Goal: Information Seeking & Learning: Compare options

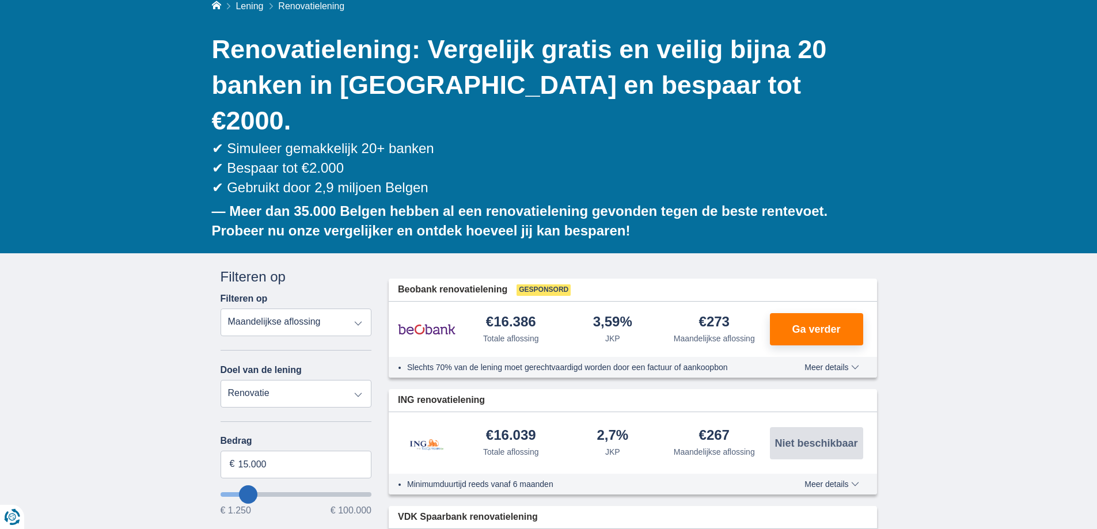
scroll to position [288, 0]
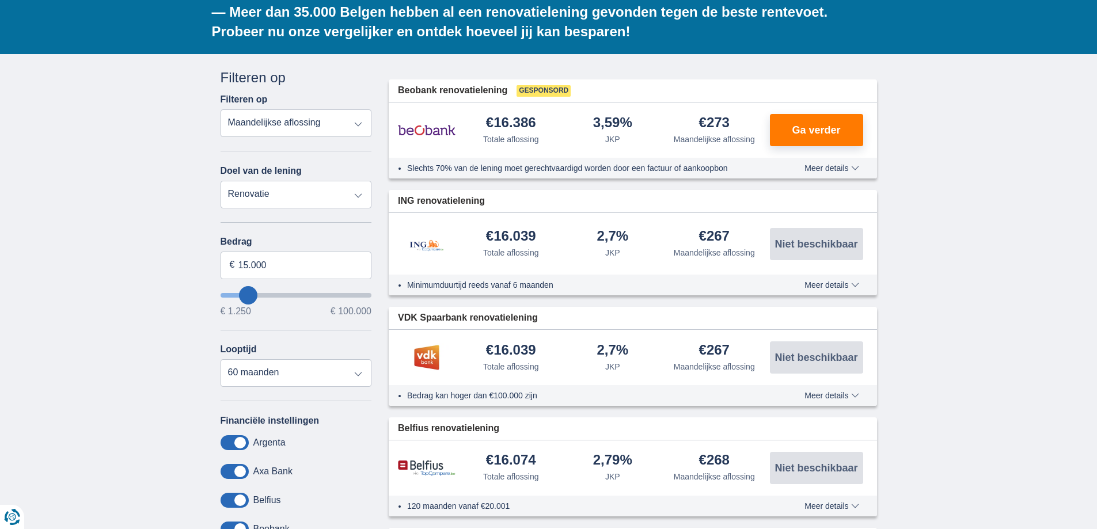
type input "16.250"
type input "16250"
select select "84"
type input "17250"
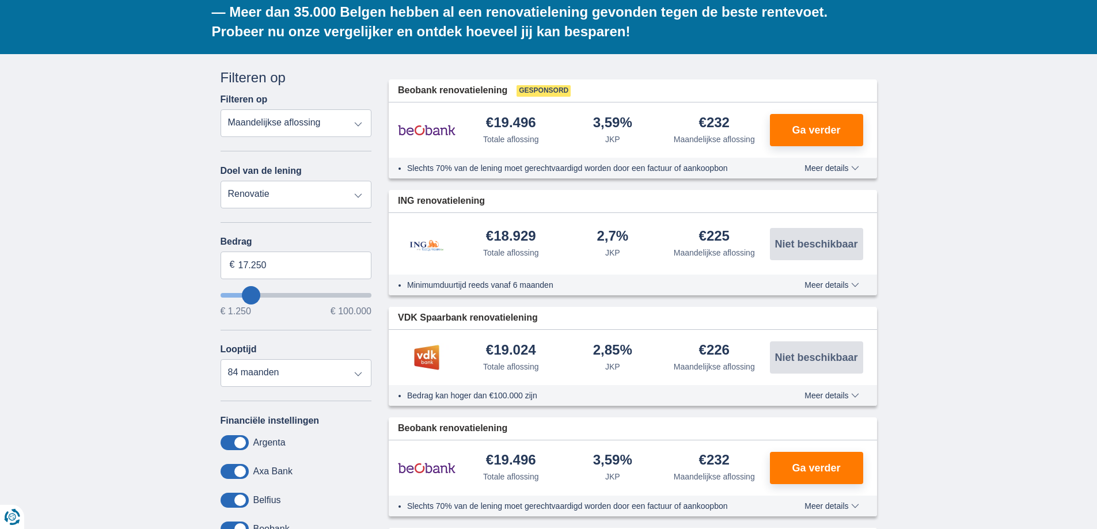
type input "19.250"
type input "20250"
type input "20.250"
select select "120"
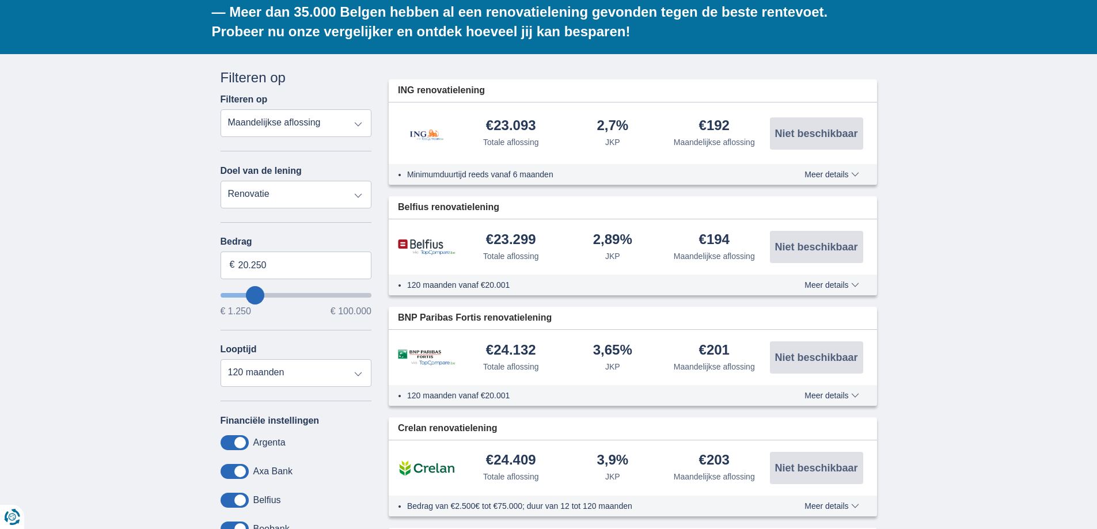
type input "23.250"
type input "25250"
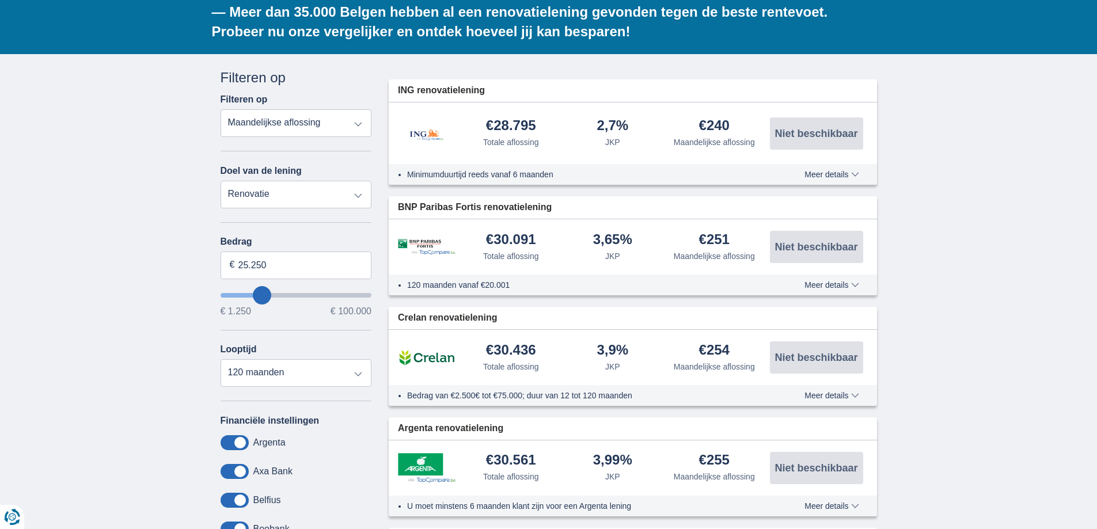
type input "28.250"
type input "28250"
type input "29.250"
type input "30250"
type input "31.250"
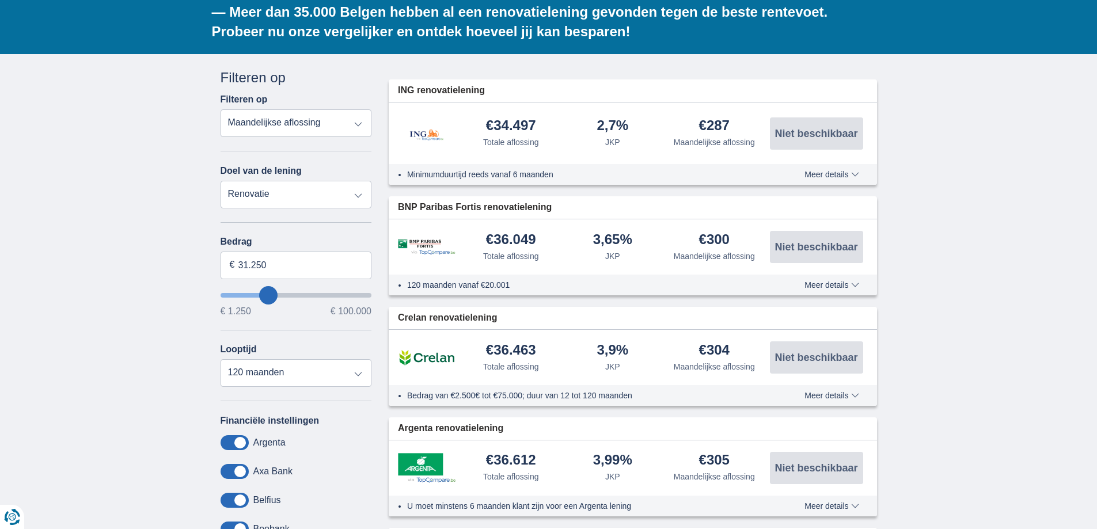
type input "31250"
type input "32.250"
type input "32250"
type input "33.250"
type input "33250"
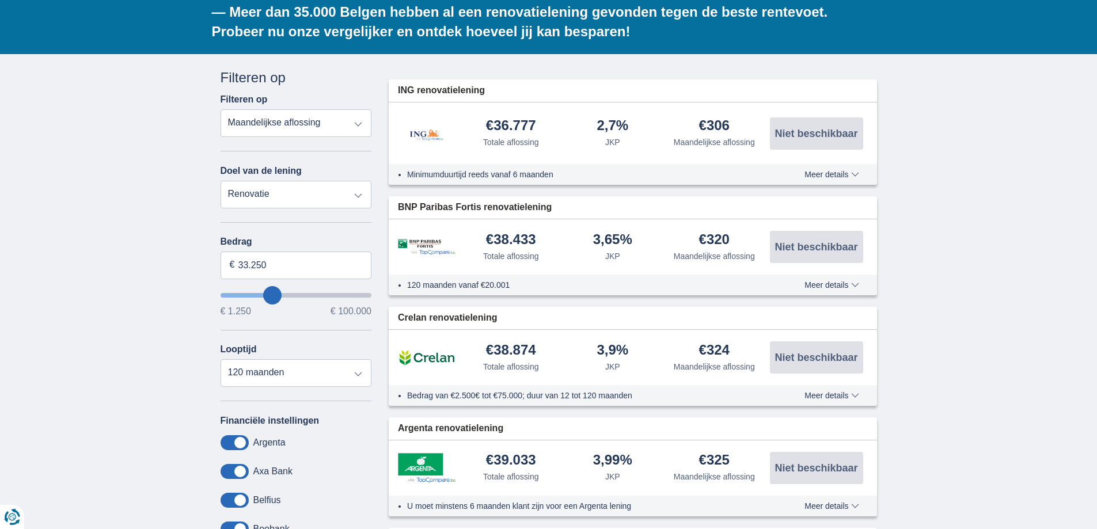
type input "34.250"
type input "34250"
type input "35.250"
type input "36250"
click at [256, 252] on input "36.250" at bounding box center [296, 266] width 151 height 28
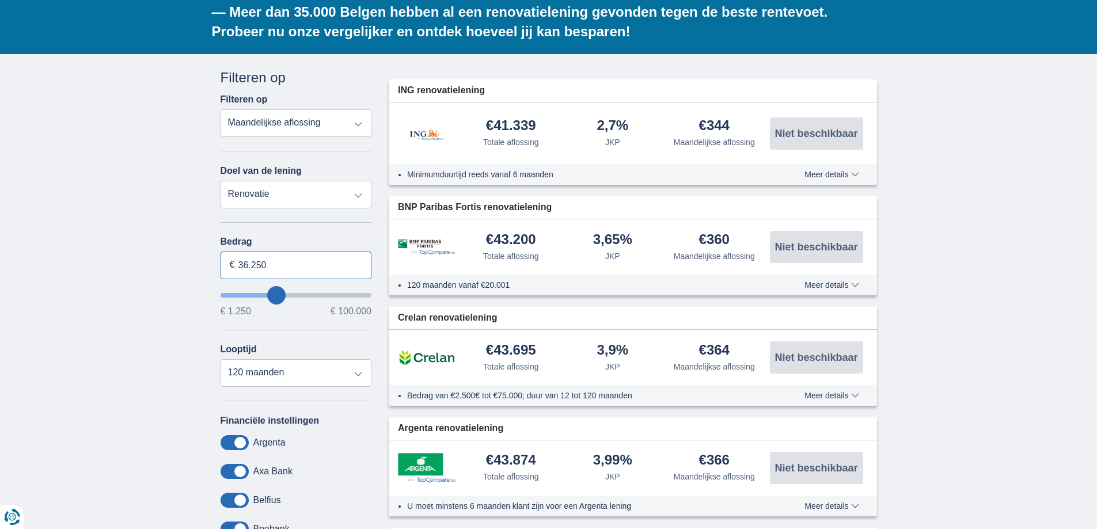
click at [256, 252] on input "36.250" at bounding box center [296, 266] width 151 height 28
type input "50.000"
click at [189, 254] on div "× widget.non-eligible-application.title widget.non-eligible-application.text no…" at bounding box center [548, 464] width 1097 height 821
type input "50250"
click at [283, 359] on select "12 maanden 18 maanden 24 maanden 30 maanden 36 maanden 42 maanden 48 maanden 60…" at bounding box center [296, 373] width 151 height 28
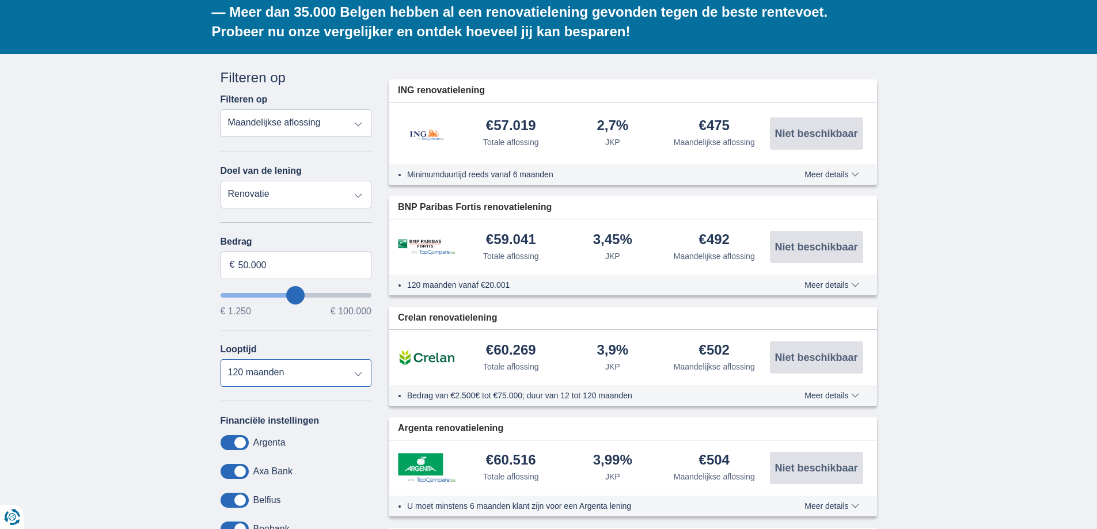
click at [221, 359] on select "12 maanden 18 maanden 24 maanden 30 maanden 36 maanden 42 maanden 48 maanden 60…" at bounding box center [296, 373] width 151 height 28
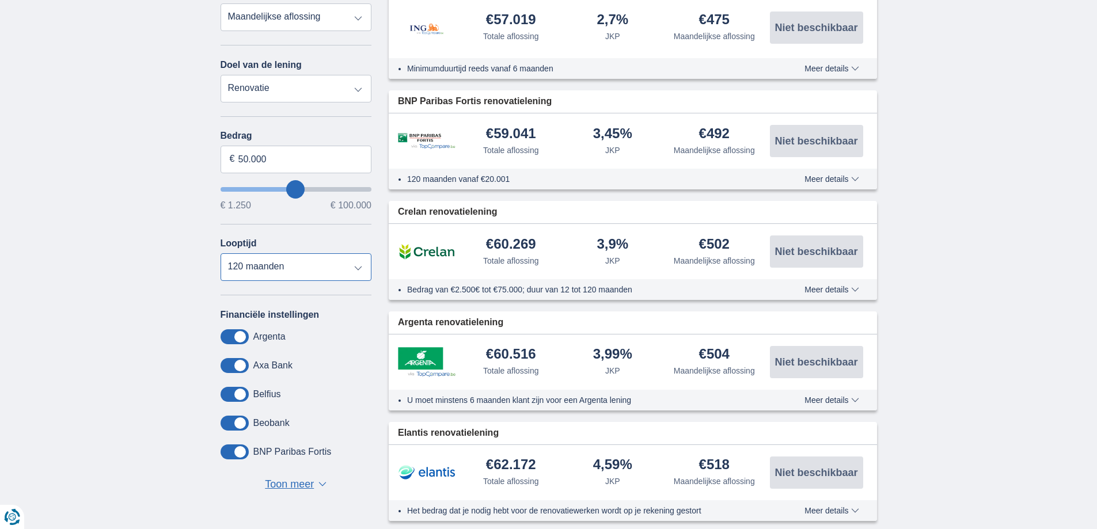
scroll to position [230, 0]
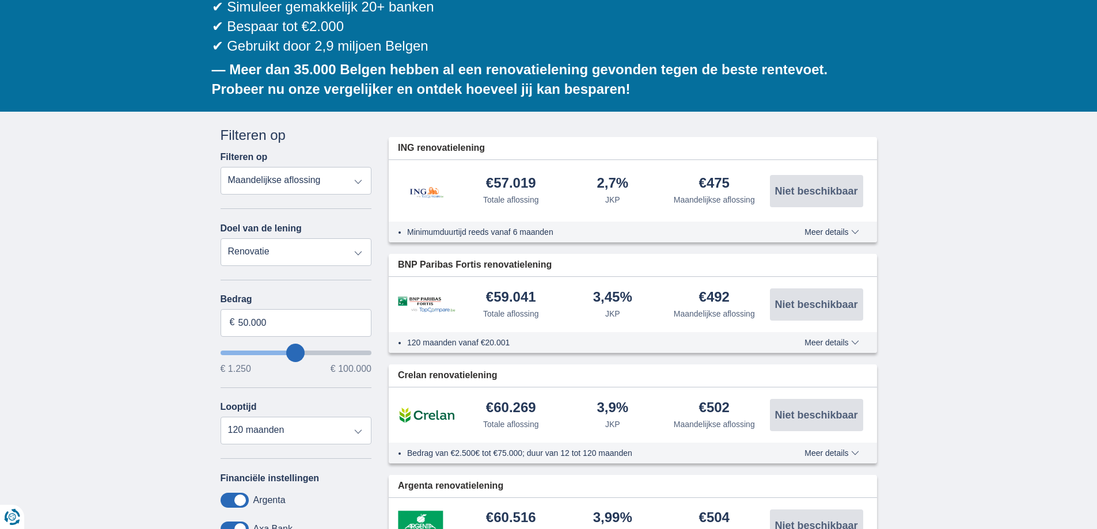
click at [829, 339] on span "Meer details" at bounding box center [831, 343] width 54 height 8
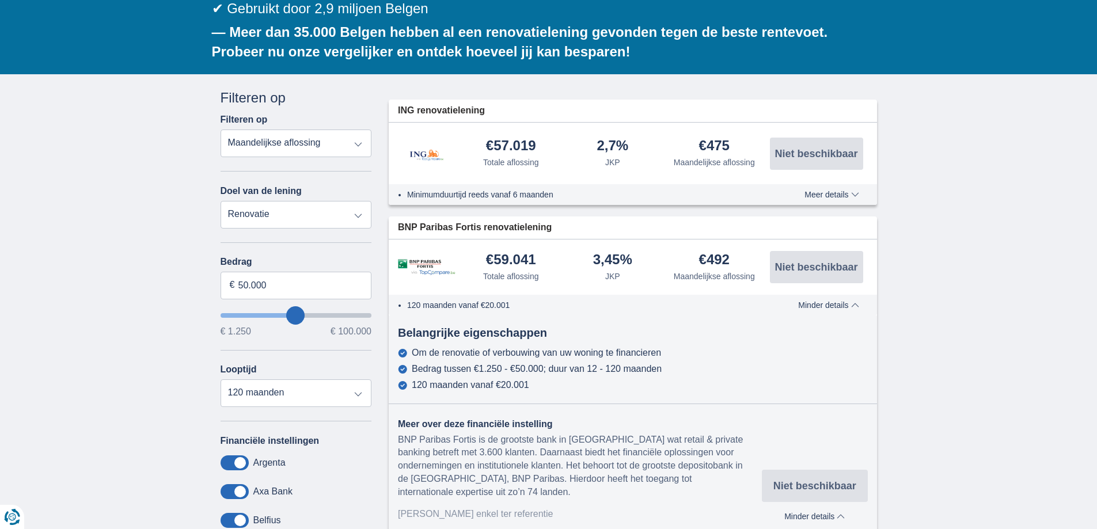
scroll to position [288, 0]
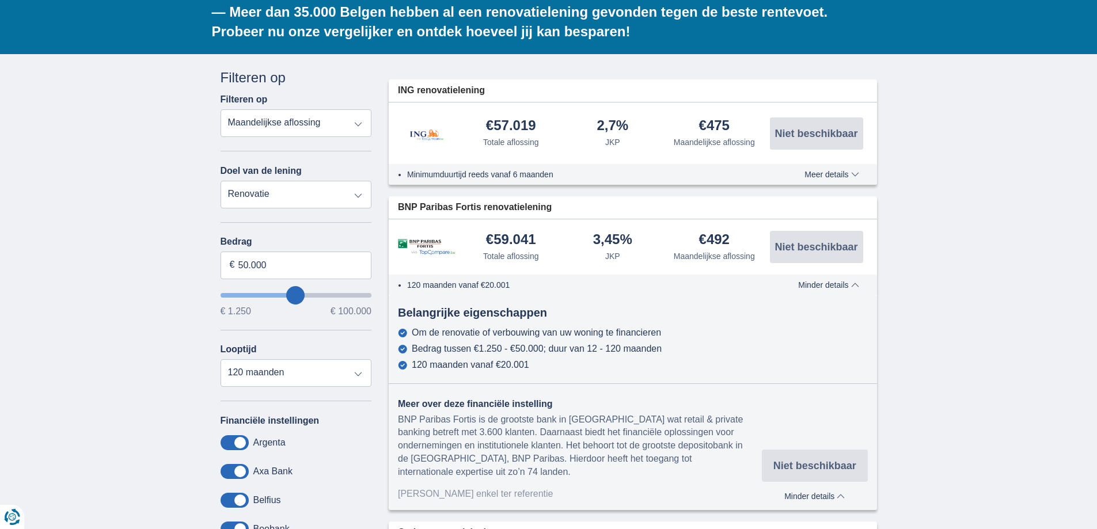
click at [820, 170] on span "Meer details" at bounding box center [831, 174] width 54 height 8
